Goal: Task Accomplishment & Management: Manage account settings

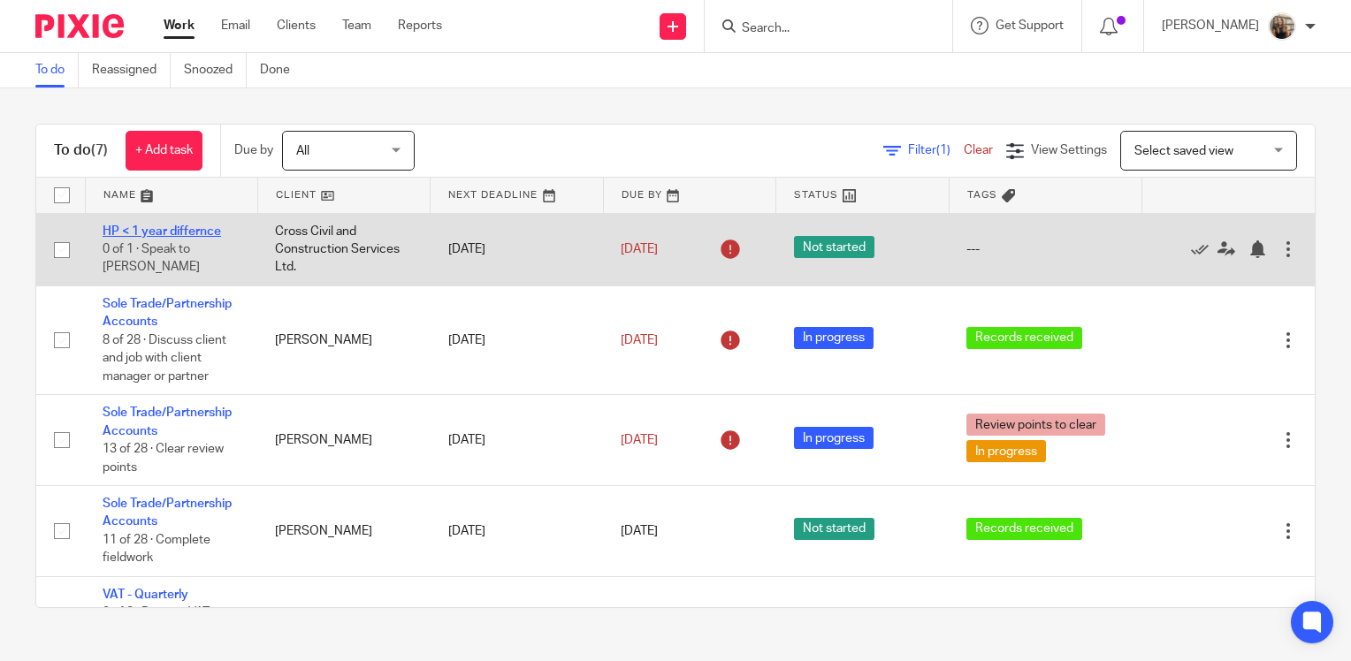
click at [186, 233] on link "HP < 1 year differnce" at bounding box center [162, 231] width 118 height 12
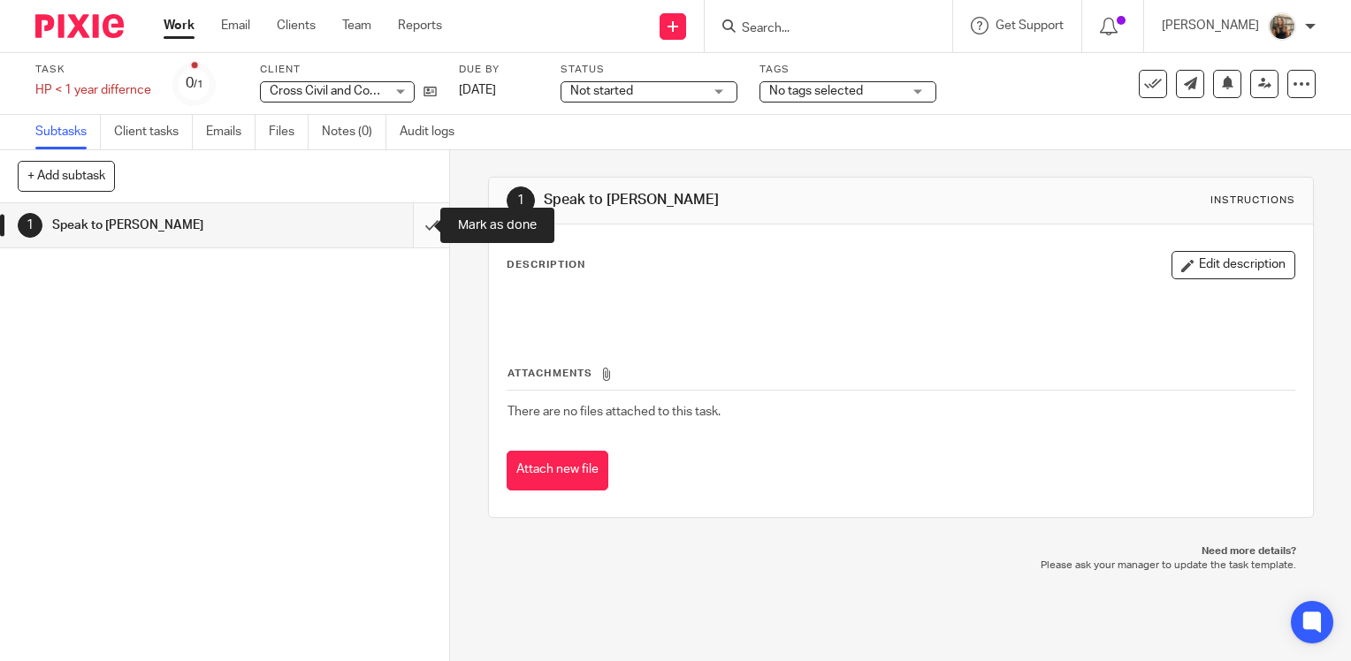
click at [415, 225] on input "submit" at bounding box center [224, 225] width 449 height 44
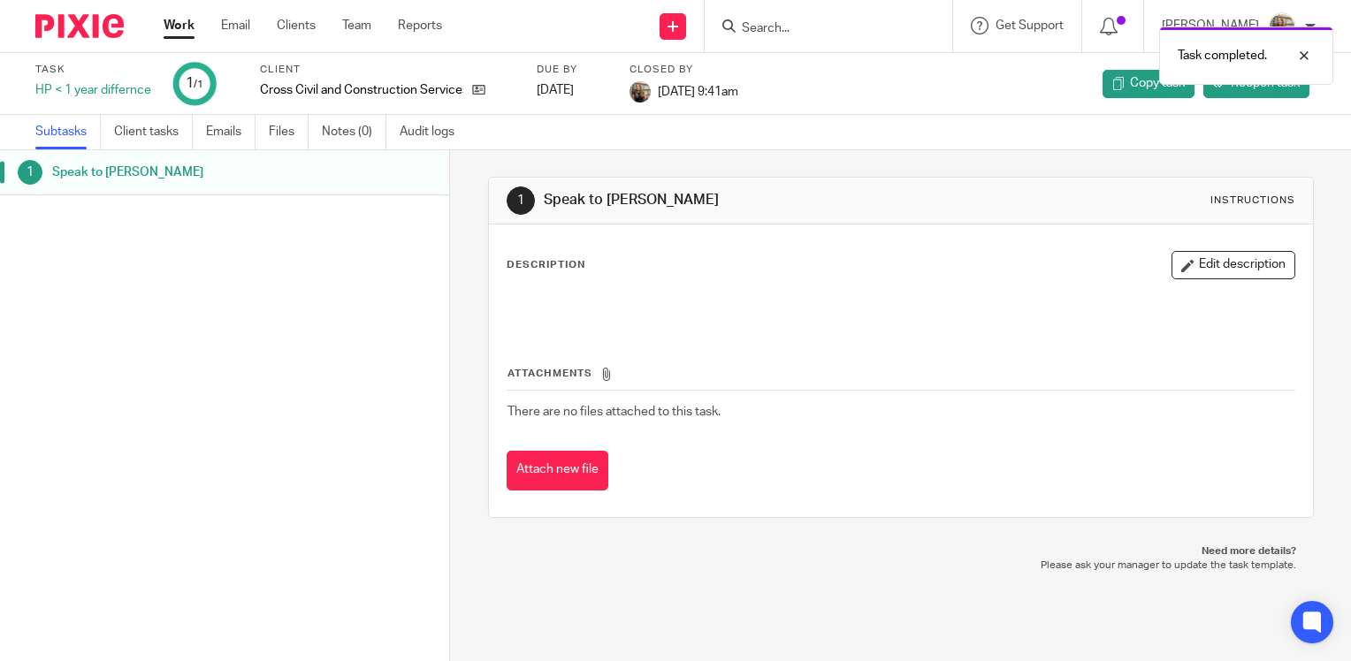
click at [174, 28] on link "Work" at bounding box center [179, 26] width 31 height 18
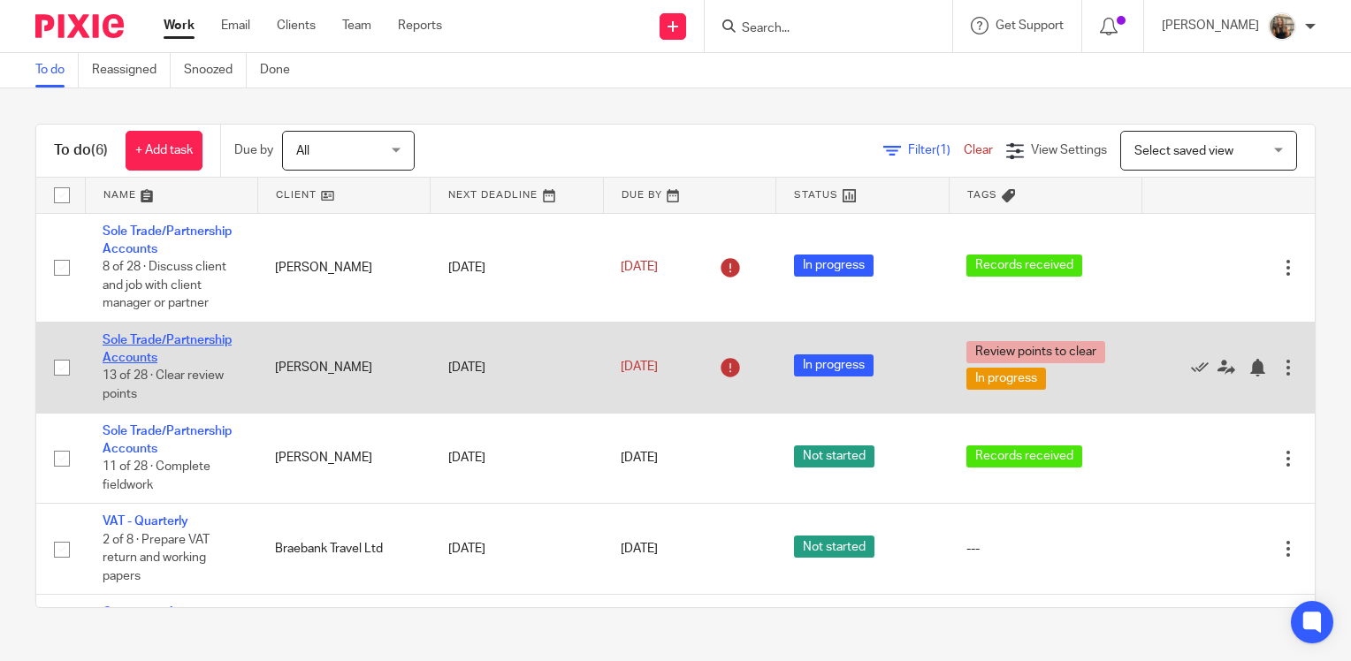
click at [202, 337] on link "Sole Trade/Partnership Accounts" at bounding box center [167, 349] width 129 height 30
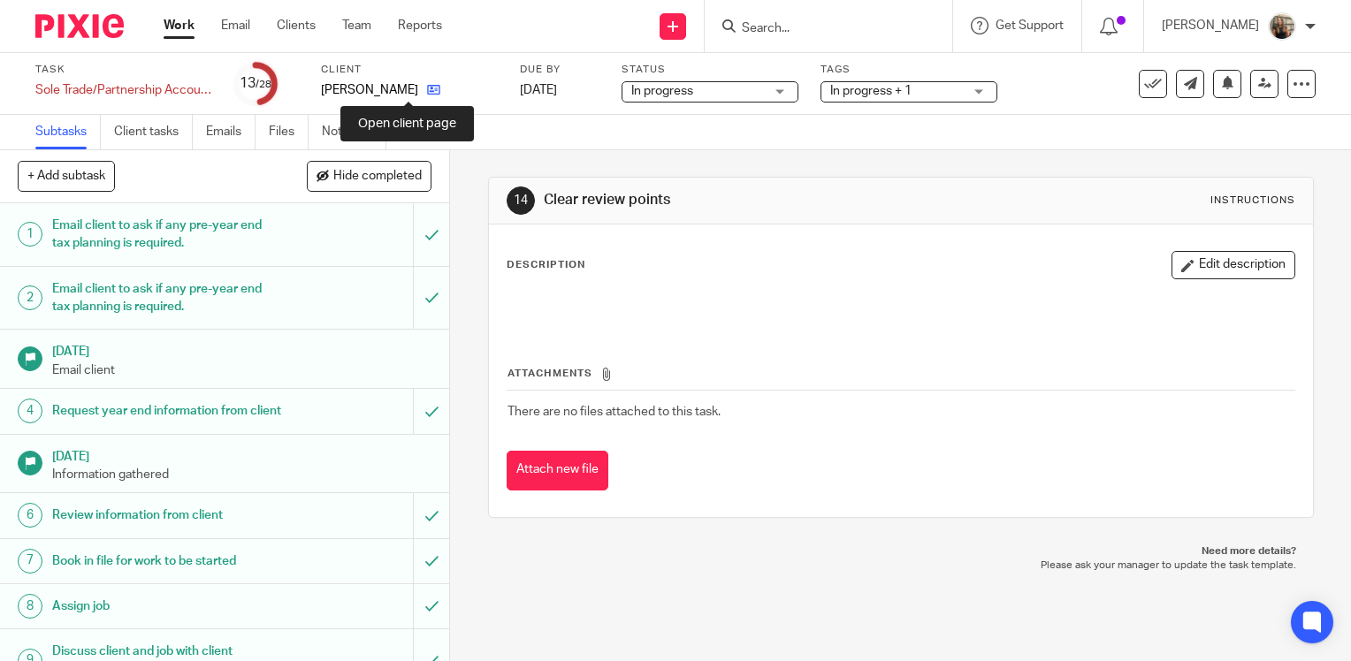
click at [427, 92] on icon at bounding box center [433, 89] width 13 height 13
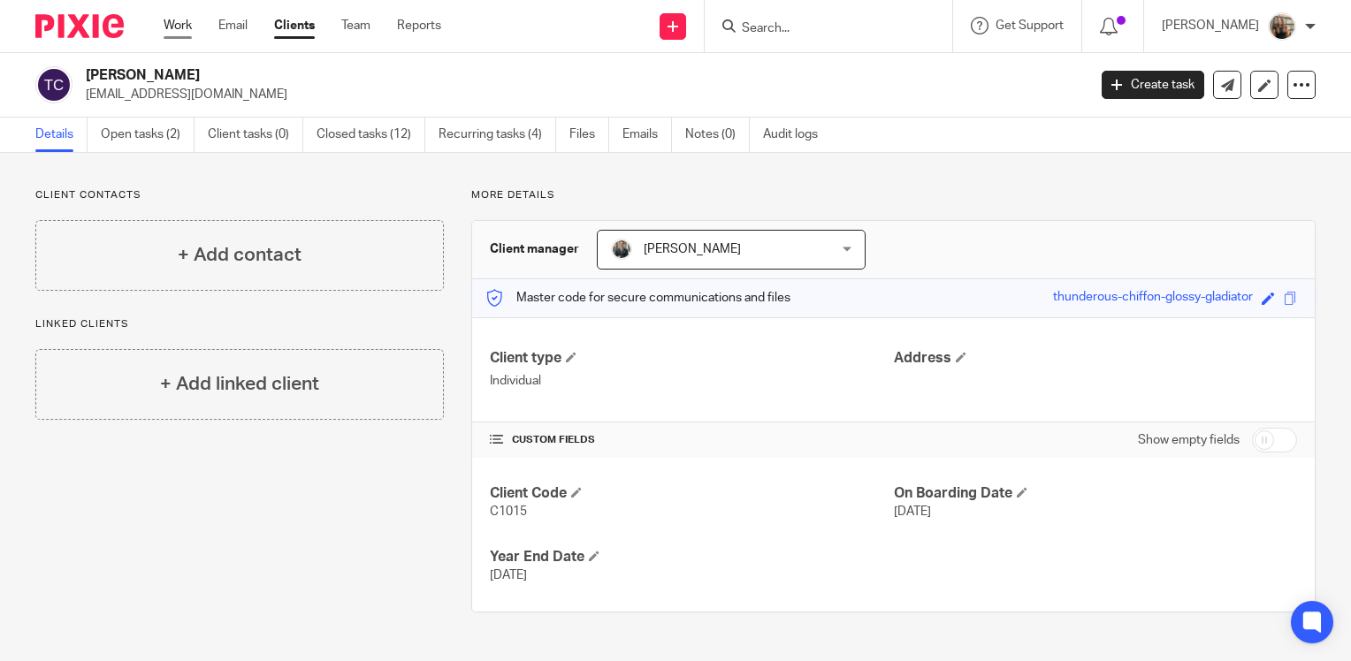
click at [184, 23] on link "Work" at bounding box center [178, 26] width 28 height 18
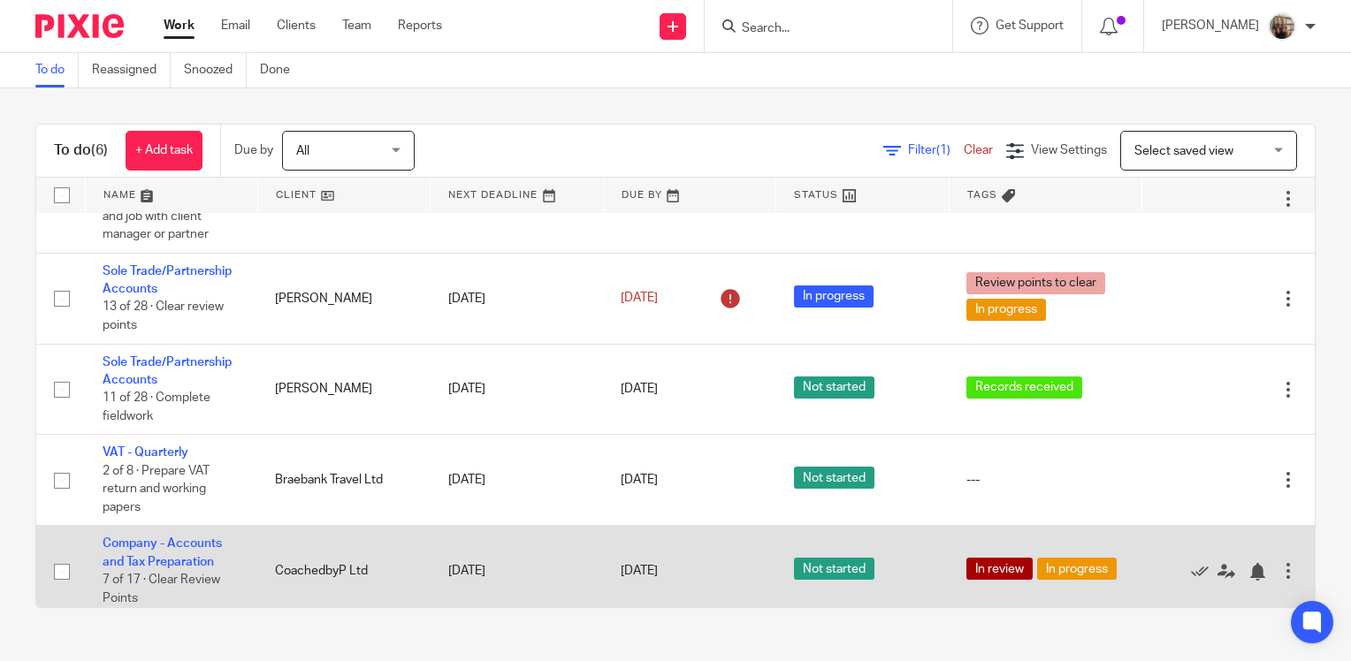
scroll to position [172, 0]
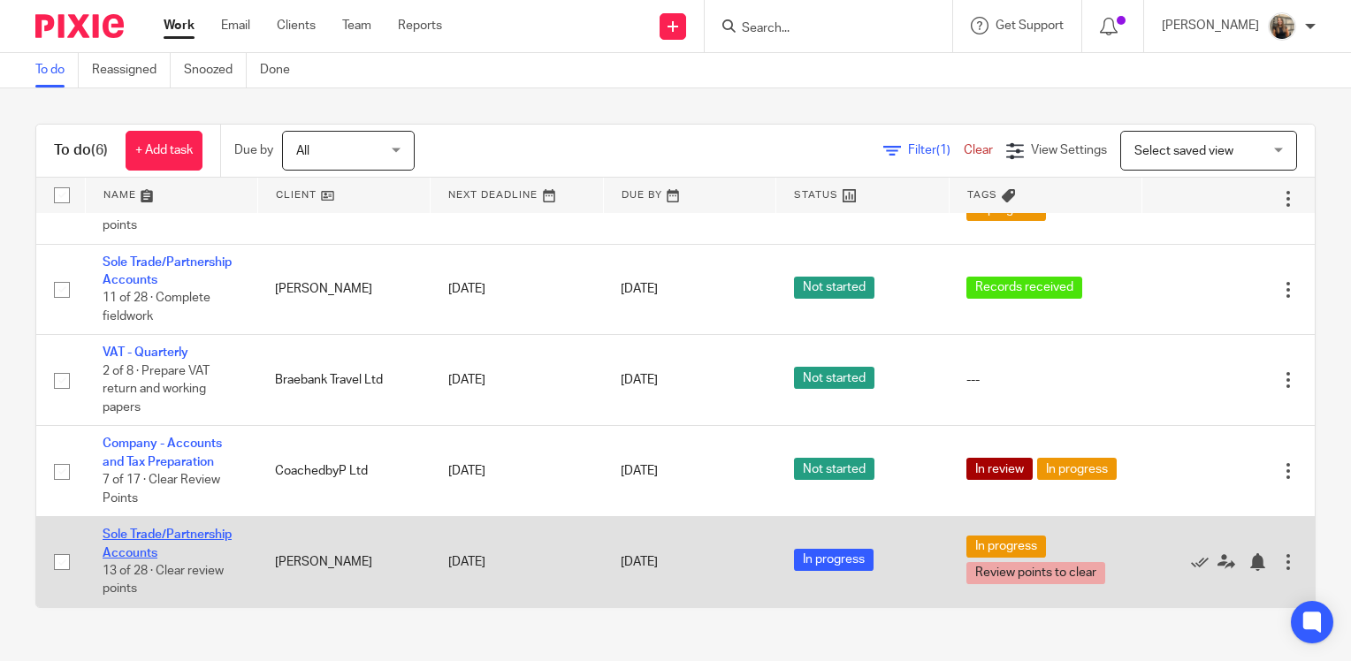
click at [166, 532] on link "Sole Trade/Partnership Accounts" at bounding box center [167, 544] width 129 height 30
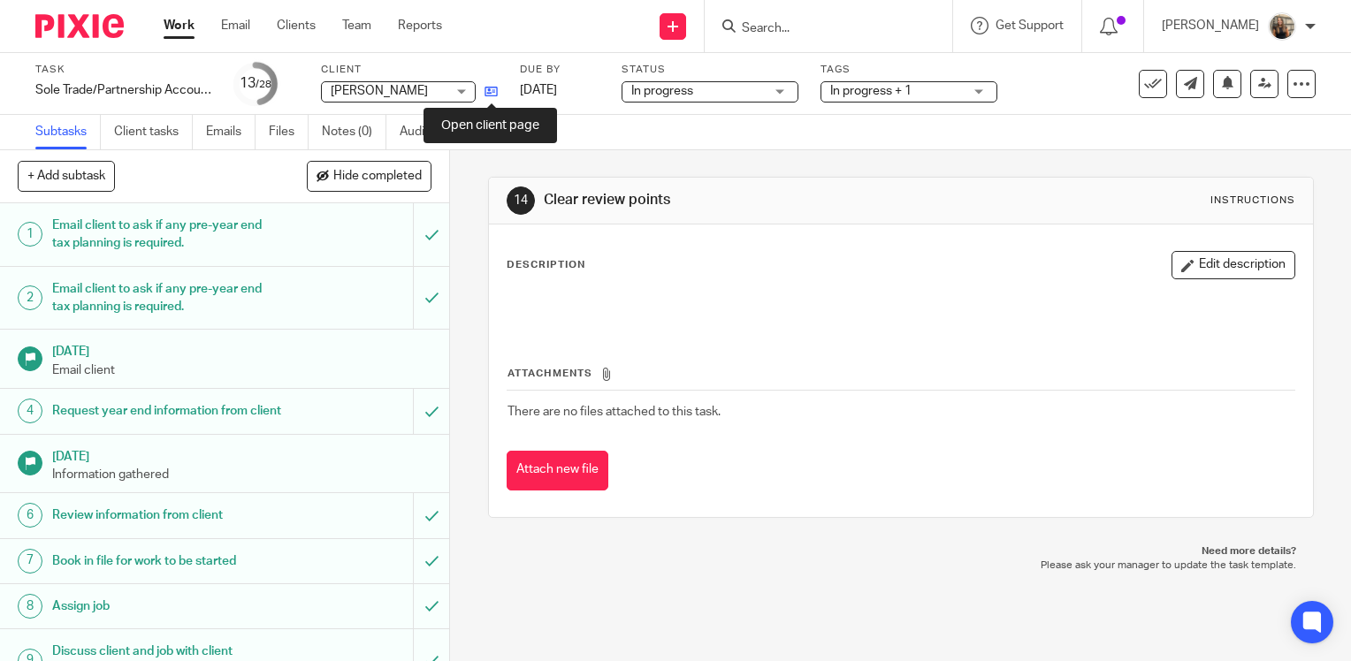
click at [492, 89] on icon at bounding box center [491, 91] width 13 height 13
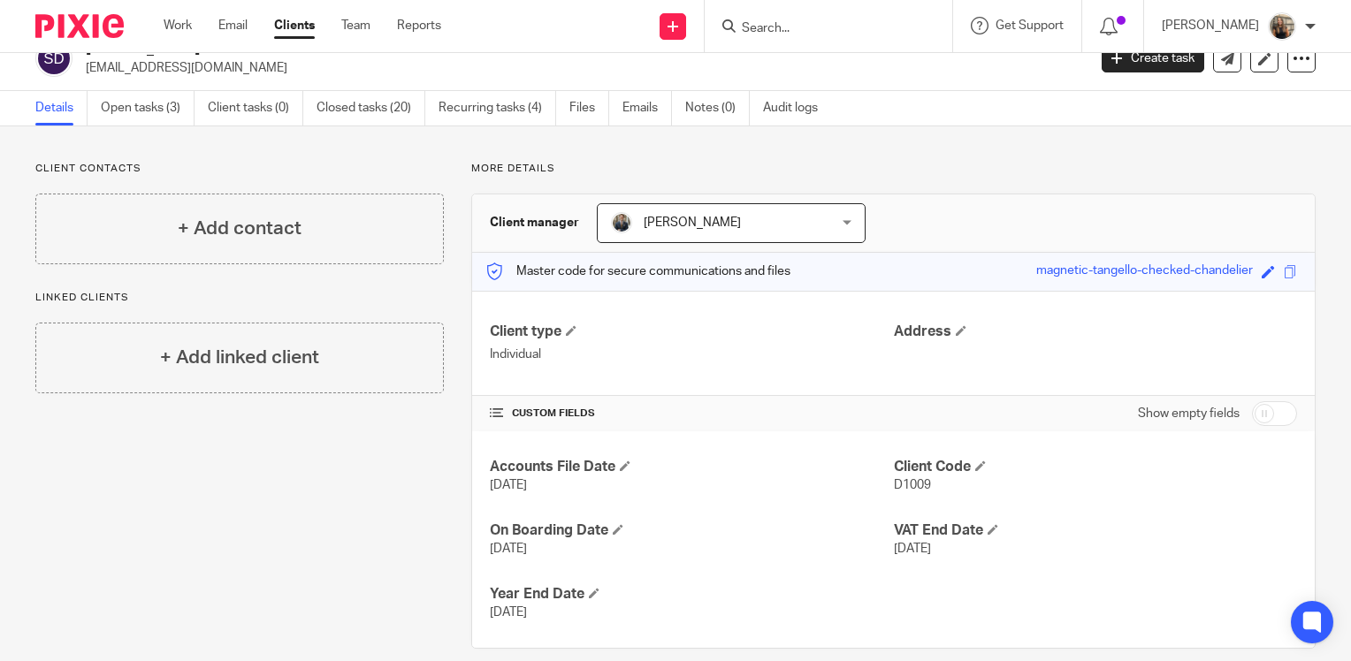
scroll to position [49, 0]
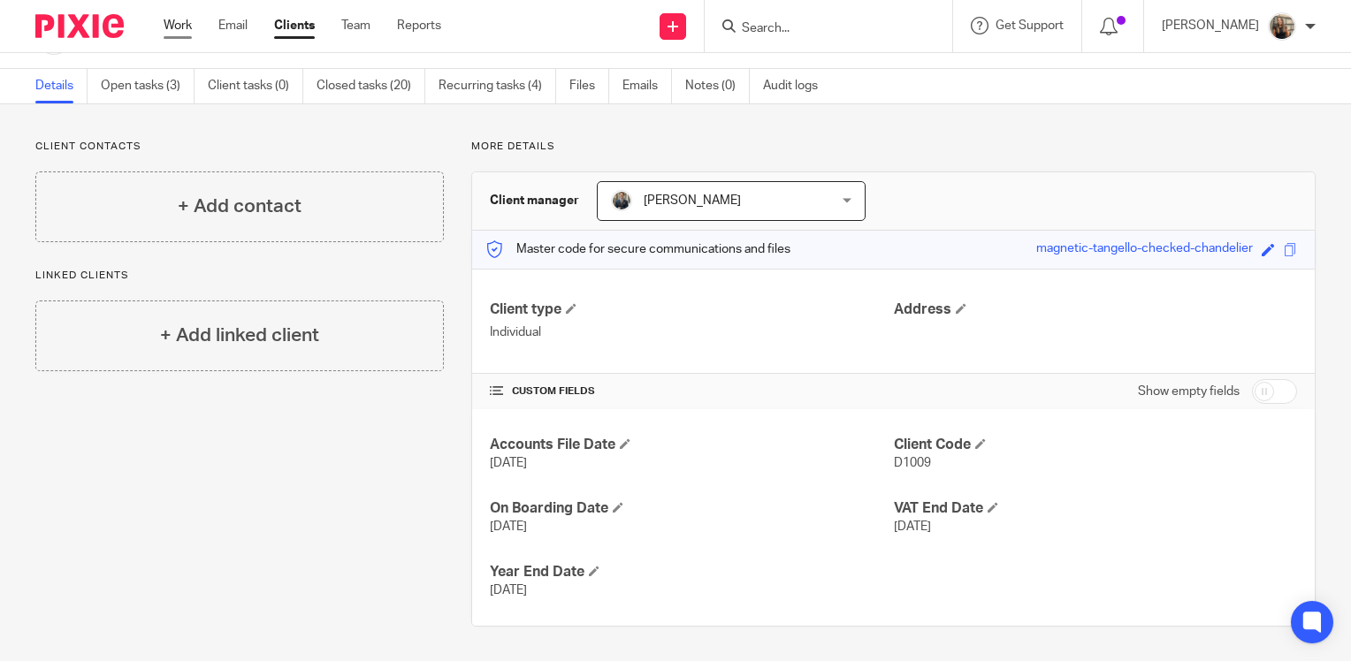
click at [179, 27] on link "Work" at bounding box center [178, 26] width 28 height 18
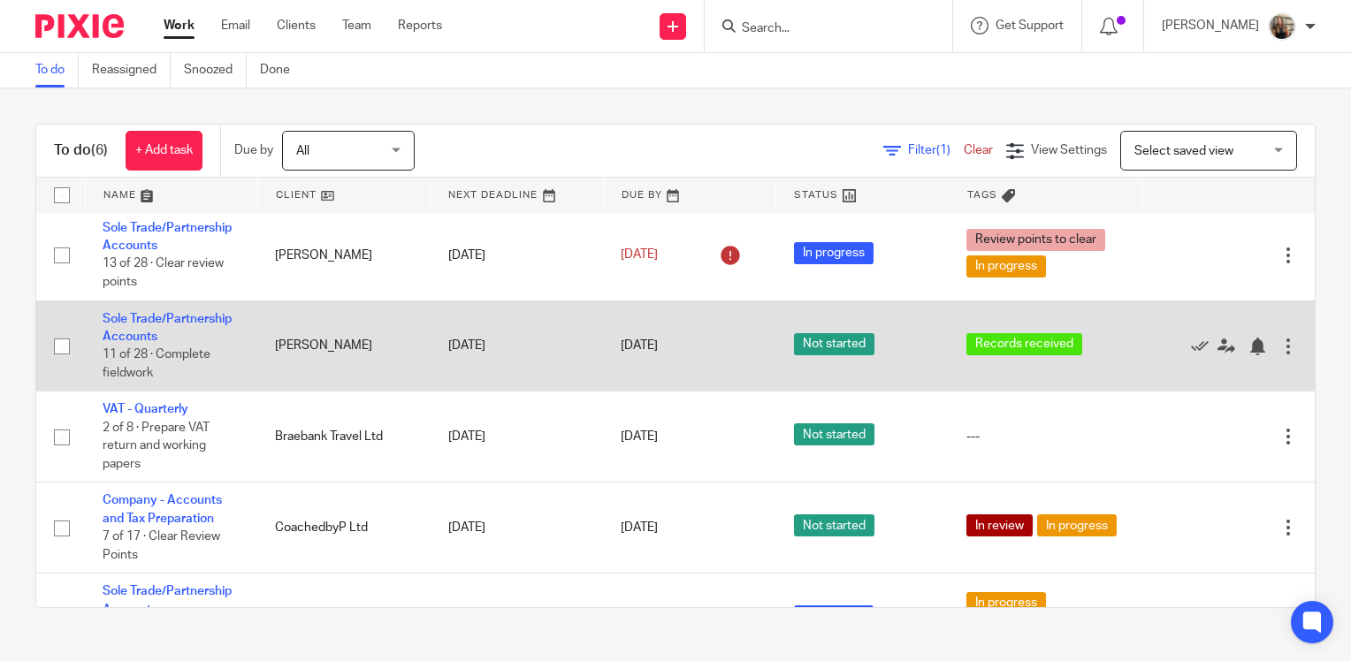
scroll to position [172, 0]
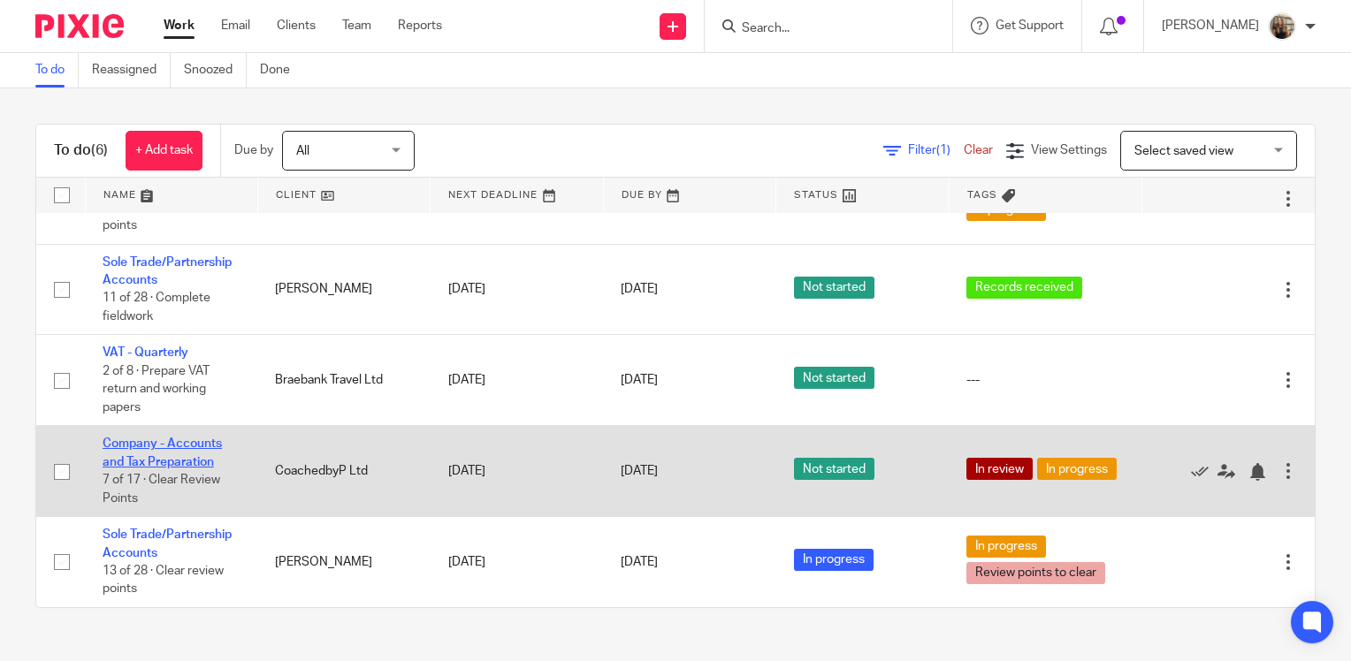
click at [162, 442] on link "Company - Accounts and Tax Preparation" at bounding box center [162, 453] width 119 height 30
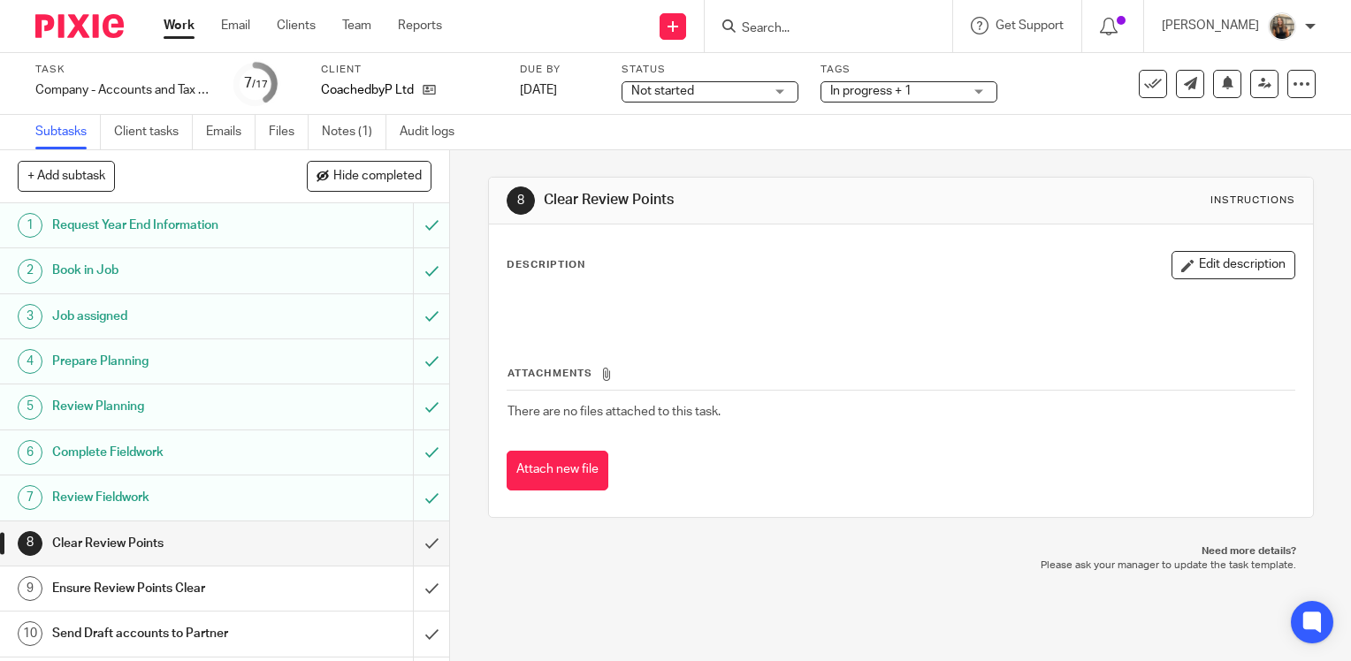
click at [436, 83] on div "CoachedbyP Ltd" at bounding box center [409, 90] width 177 height 18
click at [431, 83] on icon at bounding box center [429, 89] width 13 height 13
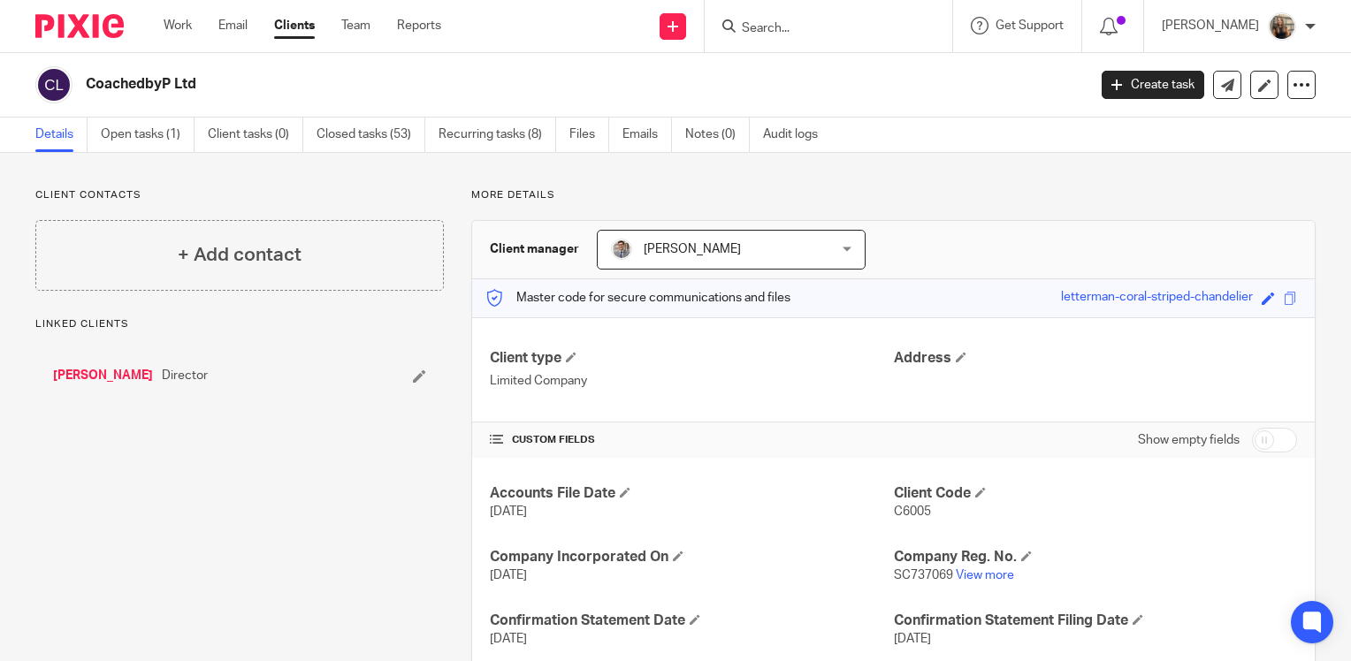
scroll to position [88, 0]
